Goal: Task Accomplishment & Management: Manage account settings

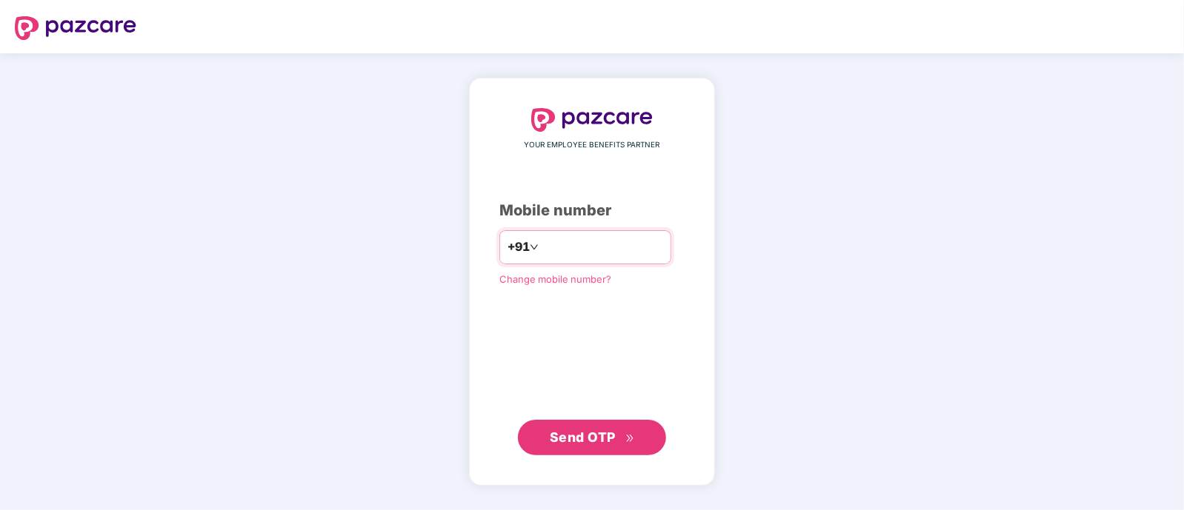
type input "**********"
click at [583, 444] on span "Send OTP" at bounding box center [583, 437] width 66 height 16
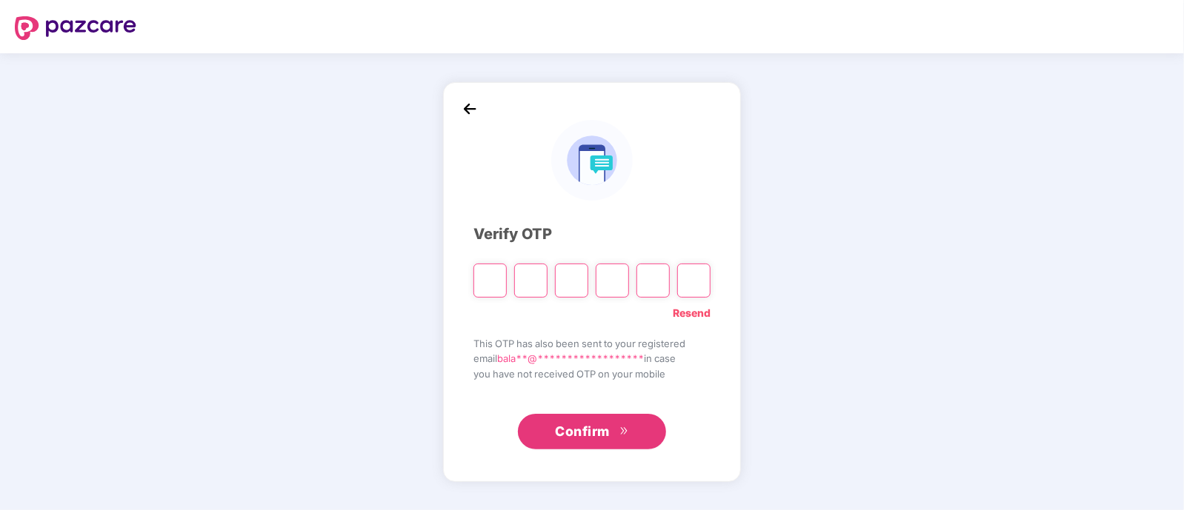
type input "*"
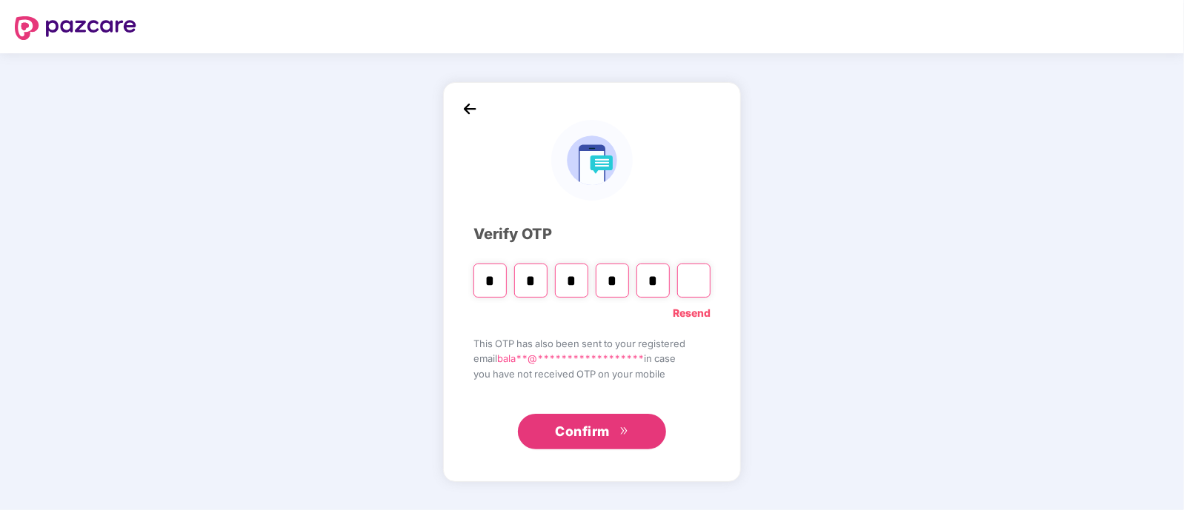
type input "*"
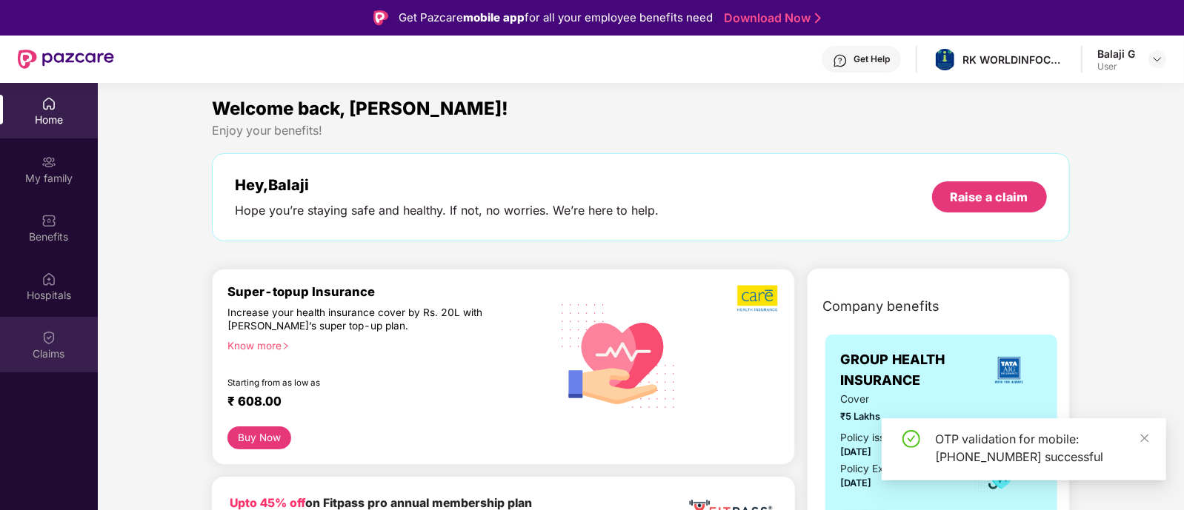
click at [44, 339] on img at bounding box center [48, 337] width 15 height 15
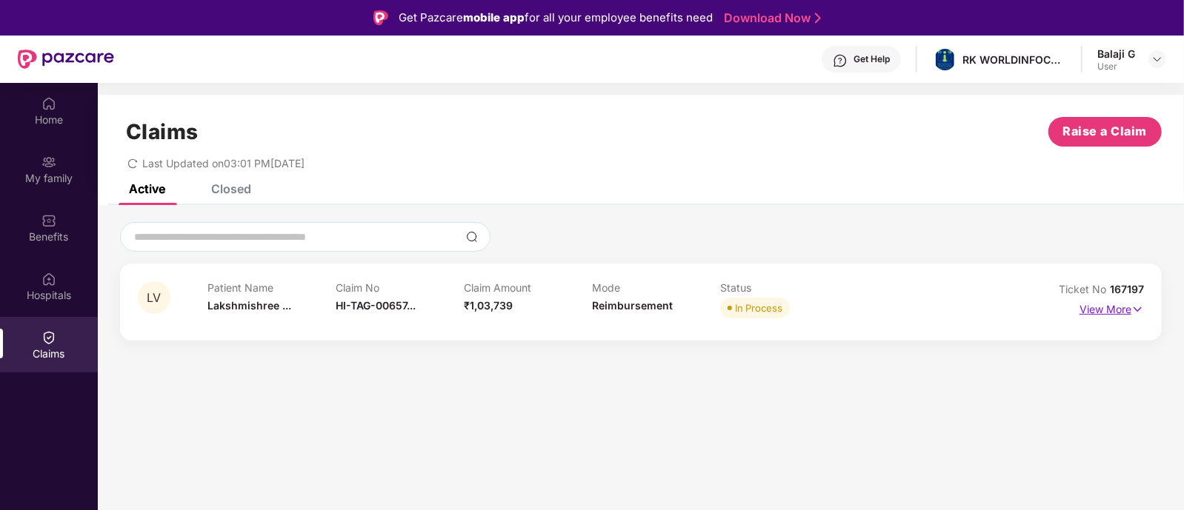
drag, startPoint x: 1115, startPoint y: 305, endPoint x: 1114, endPoint y: 316, distance: 11.2
click at [1114, 316] on p "View More" at bounding box center [1111, 308] width 64 height 20
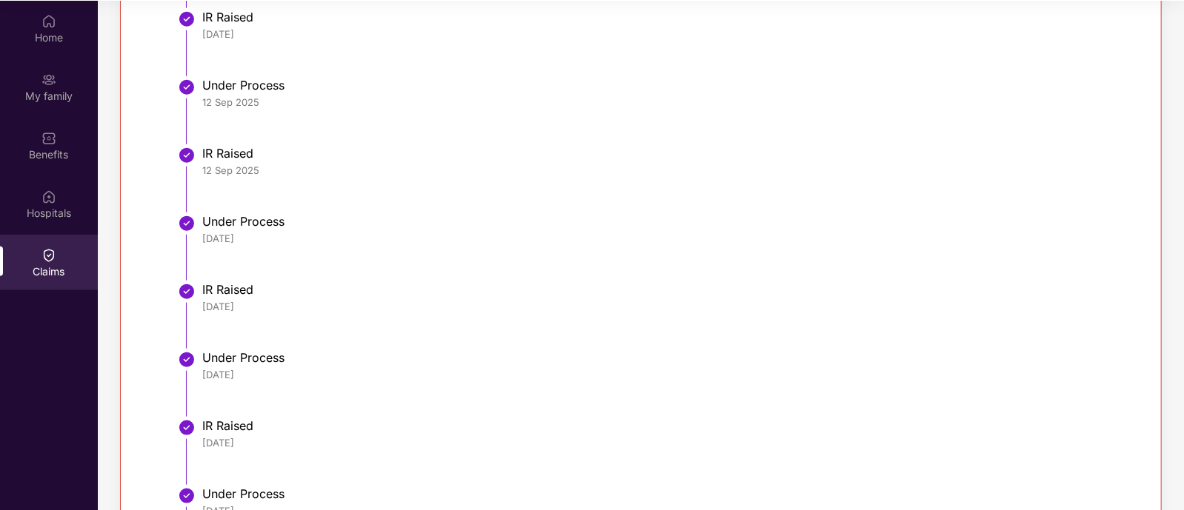
scroll to position [1275, 0]
